Goal: Task Accomplishment & Management: Use online tool/utility

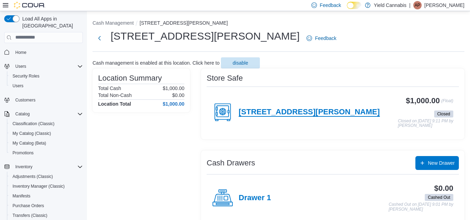
scroll to position [0, 0]
click at [280, 113] on h4 "1000 Finch Dr." at bounding box center [309, 112] width 141 height 9
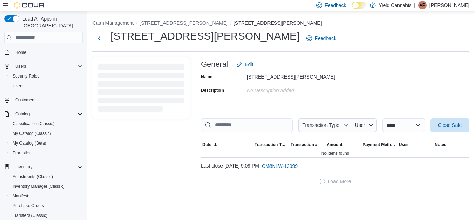
scroll to position [82, 0]
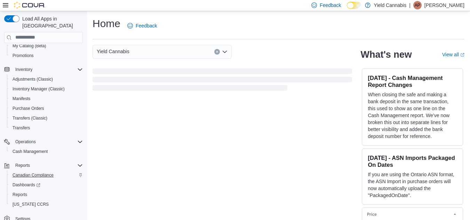
scroll to position [99, 0]
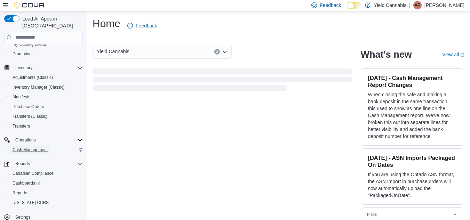
click at [33, 147] on span "Cash Management" at bounding box center [30, 150] width 35 height 6
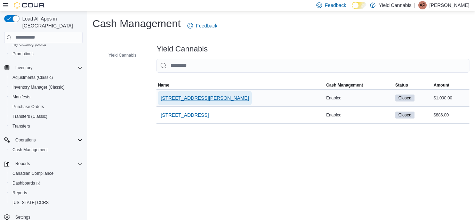
click at [178, 97] on span "[STREET_ADDRESS][PERSON_NAME]" at bounding box center [205, 98] width 88 height 7
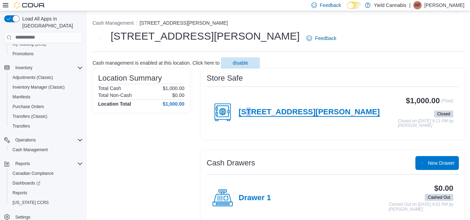
click at [251, 117] on h4 "[STREET_ADDRESS][PERSON_NAME]" at bounding box center [309, 112] width 141 height 9
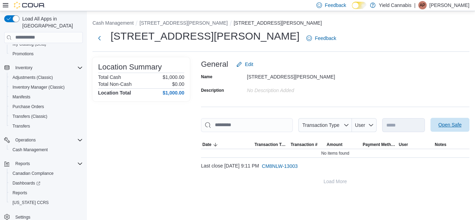
click at [459, 122] on span "Open Safe" at bounding box center [450, 124] width 23 height 7
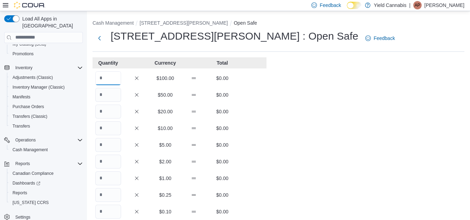
click at [104, 79] on input "Quantity" at bounding box center [108, 78] width 26 height 14
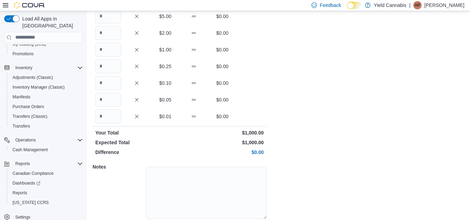
scroll to position [154, 0]
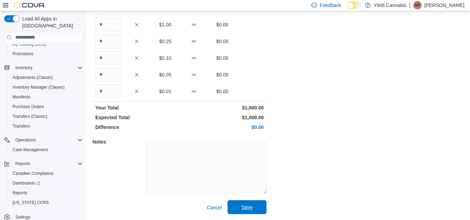
type input "**"
click at [246, 201] on span "Save" at bounding box center [247, 207] width 31 height 14
